Goal: Find contact information: Find contact information

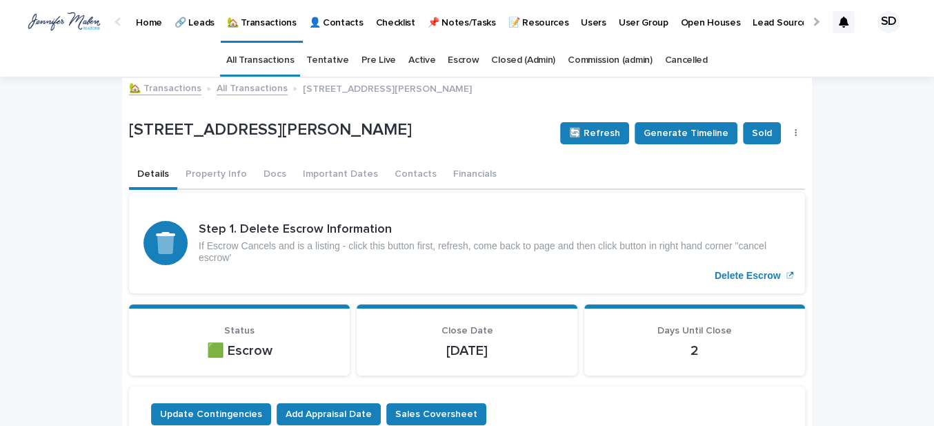
click at [166, 85] on link "🏡 Transactions" at bounding box center [165, 87] width 72 height 16
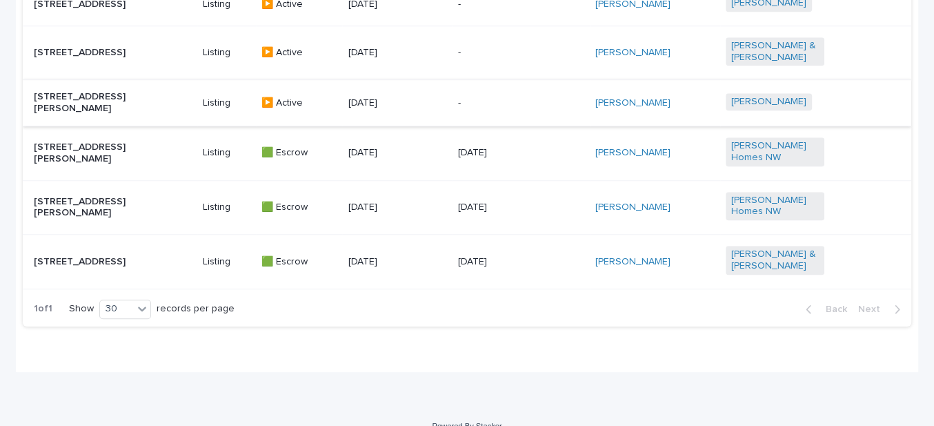
scroll to position [940, 0]
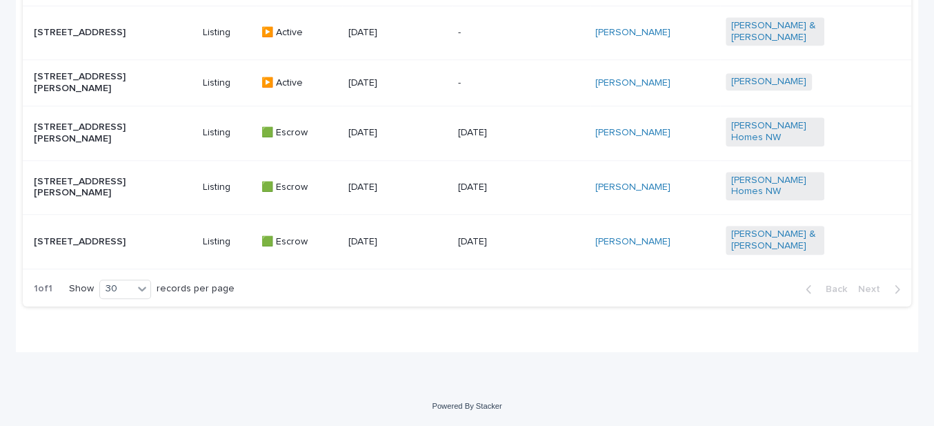
click at [88, 186] on p "[STREET_ADDRESS][PERSON_NAME]" at bounding box center [83, 187] width 99 height 23
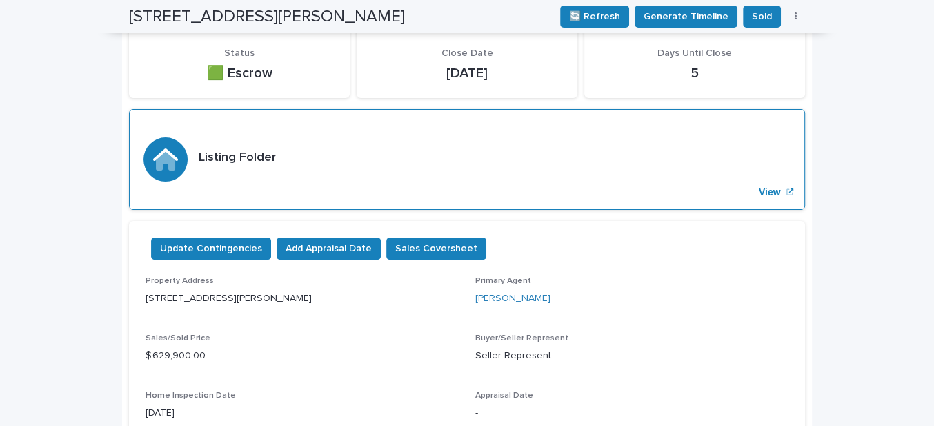
scroll to position [125, 0]
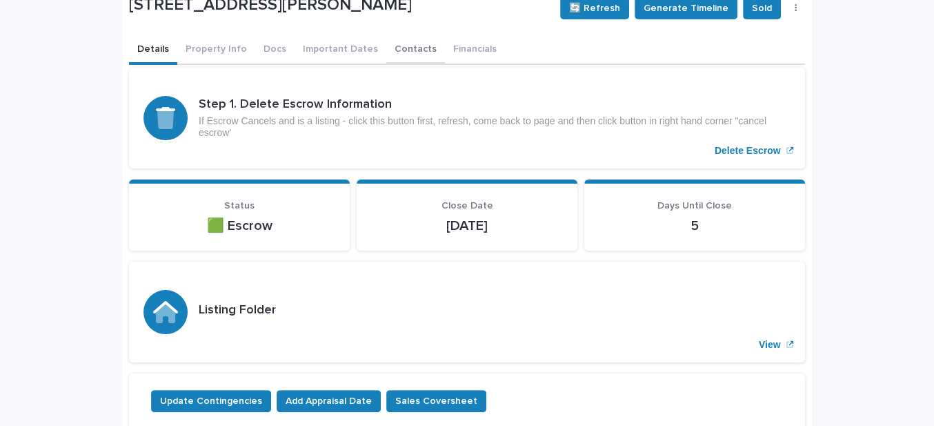
click at [388, 49] on button "Contacts" at bounding box center [415, 50] width 59 height 29
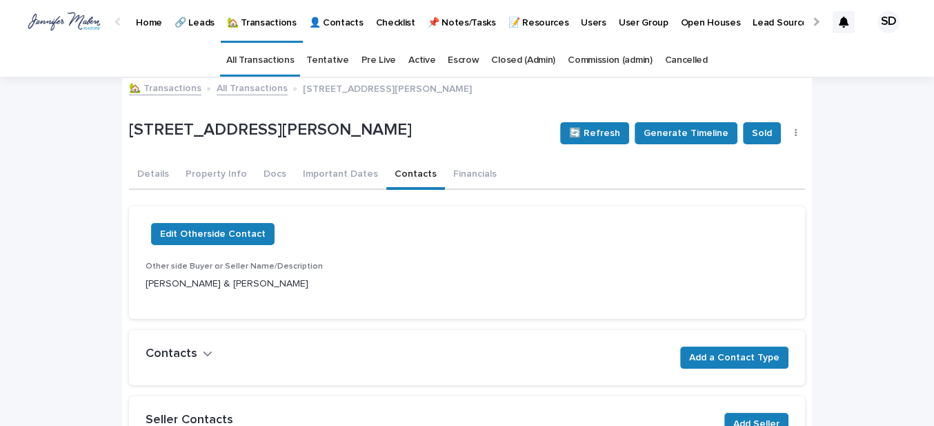
click at [156, 90] on link "🏡 Transactions" at bounding box center [165, 87] width 72 height 16
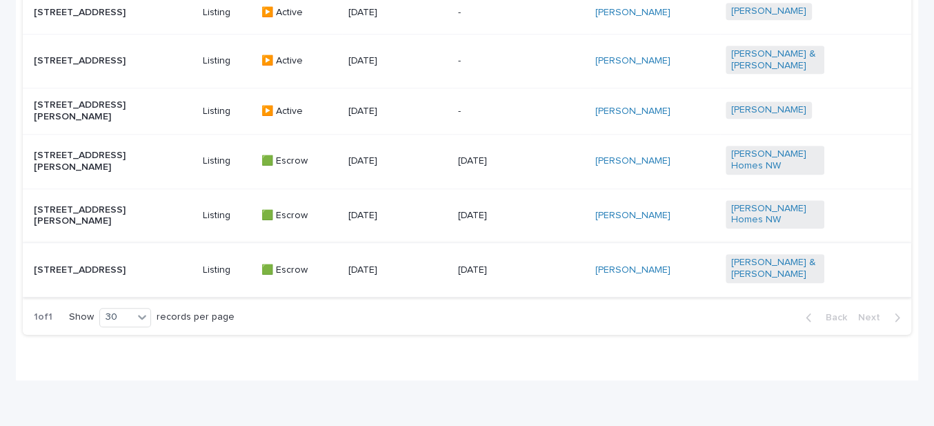
scroll to position [877, 0]
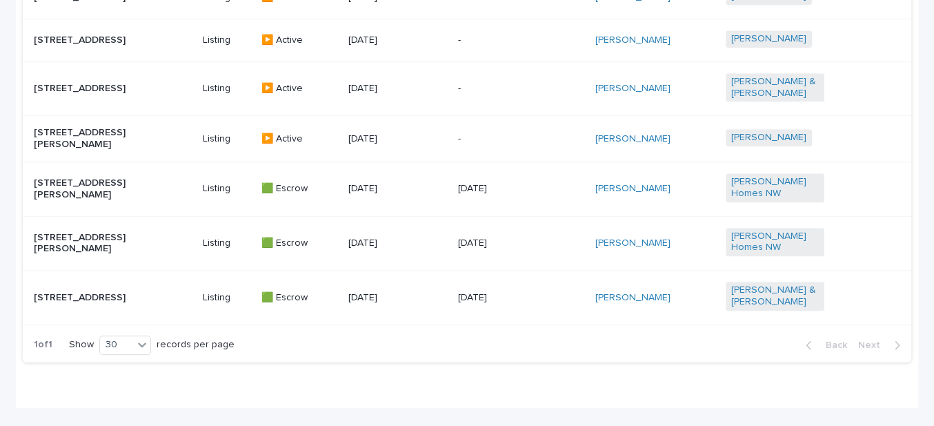
click at [112, 303] on p "[STREET_ADDRESS]" at bounding box center [83, 298] width 99 height 12
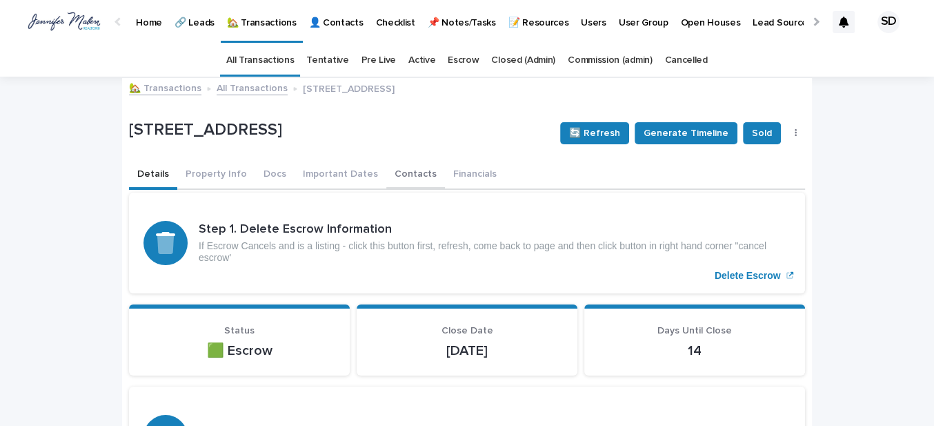
click at [397, 170] on button "Contacts" at bounding box center [415, 175] width 59 height 29
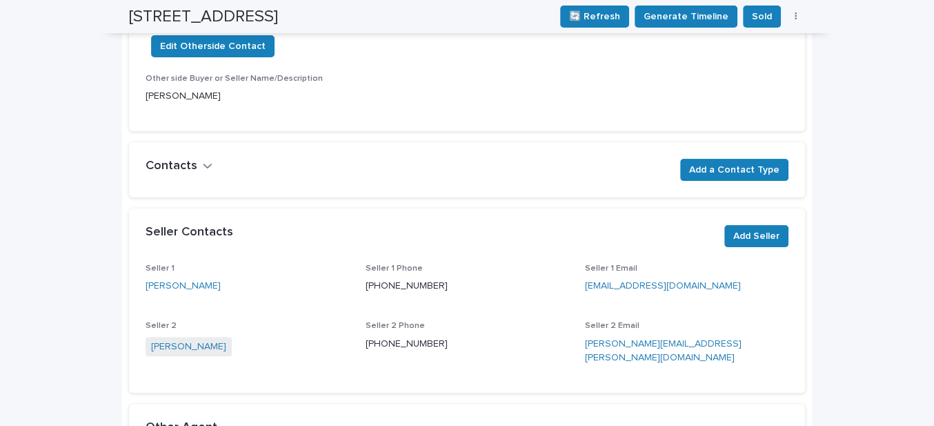
scroll to position [313, 0]
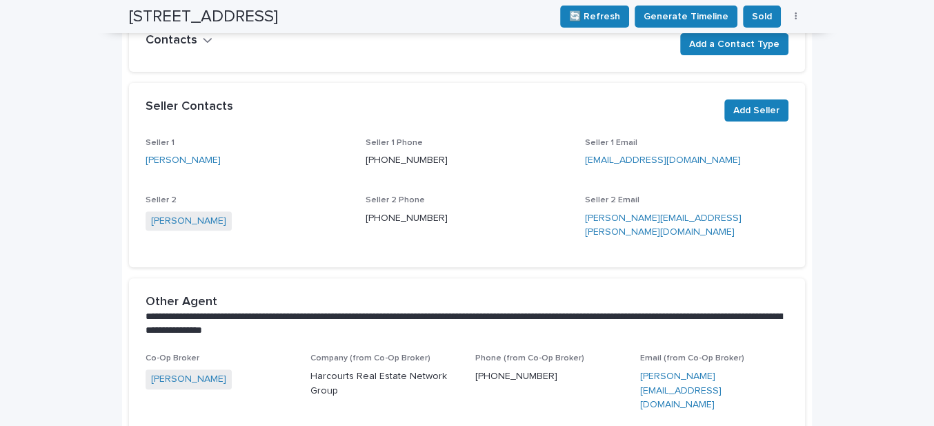
drag, startPoint x: 202, startPoint y: 157, endPoint x: 135, endPoint y: 156, distance: 67.6
click at [135, 156] on div "Seller 1 [PERSON_NAME] Seller 1 Phone [PHONE_NUMBER] Seller 1 Email [EMAIL_ADDR…" at bounding box center [467, 202] width 676 height 129
copy link "[PERSON_NAME]"
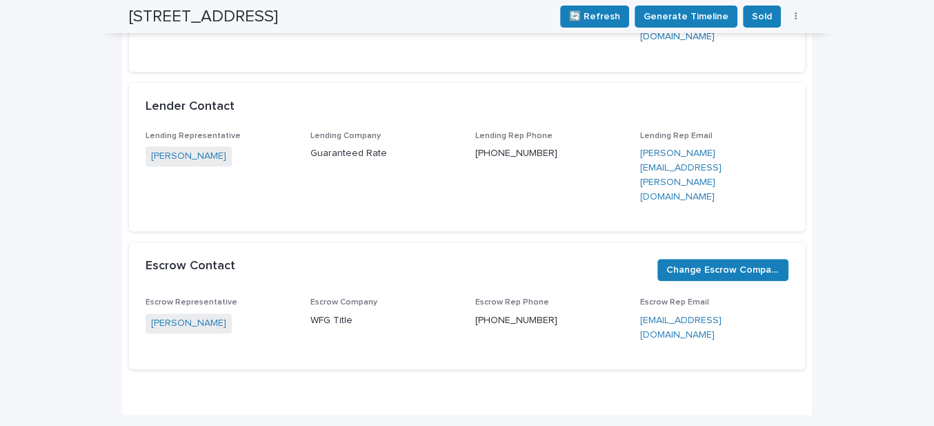
scroll to position [430, 0]
